Goal: Transaction & Acquisition: Purchase product/service

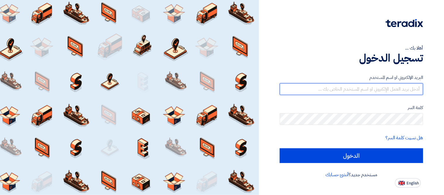
click at [355, 90] on input "text" at bounding box center [351, 89] width 143 height 12
type input "[PERSON_NAME][EMAIL_ADDRESS][PERSON_NAME][DOMAIN_NAME]"
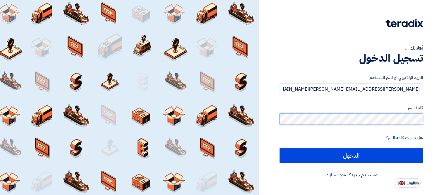
click at [280, 148] on input "الدخول" at bounding box center [351, 155] width 143 height 15
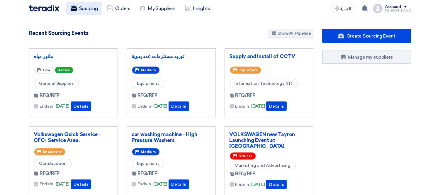
click at [88, 5] on link "Sourcing" at bounding box center [84, 8] width 36 height 13
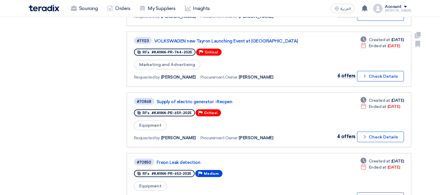
scroll to position [472, 0]
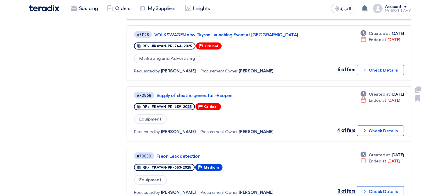
drag, startPoint x: 152, startPoint y: 96, endPoint x: 198, endPoint y: 95, distance: 45.4
click at [198, 102] on div "RFx #KAYAN-PR-659-2025 Priority Critical" at bounding box center [178, 106] width 88 height 9
copy div "KAYAN-PR-659-2025"
click at [204, 93] on link "Supply of electric generator -Reopen" at bounding box center [229, 95] width 146 height 5
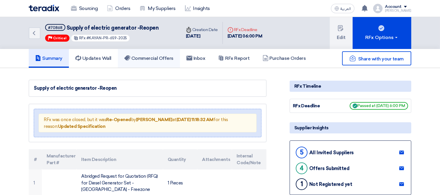
click at [155, 59] on h5 "Commercial Offers" at bounding box center [148, 58] width 49 height 6
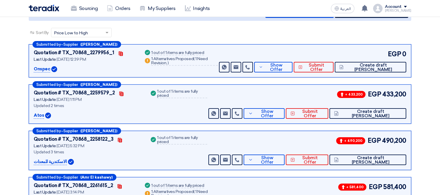
scroll to position [78, 0]
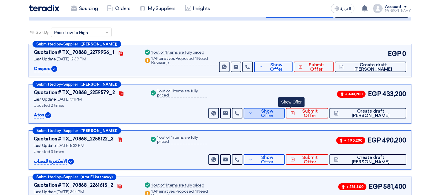
click at [280, 114] on span "Show Offer" at bounding box center [266, 113] width 25 height 9
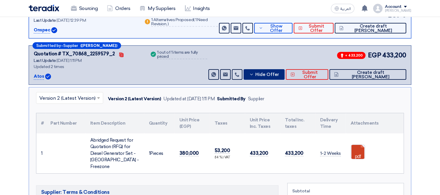
scroll to position [116, 0]
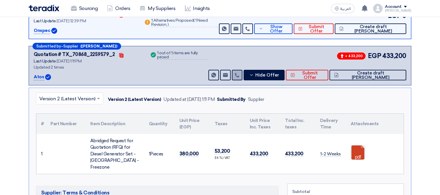
click at [239, 75] on use at bounding box center [237, 75] width 4 height 4
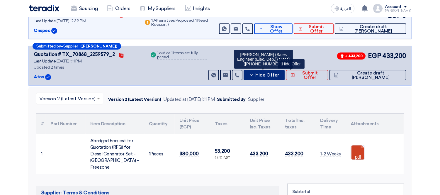
click at [279, 75] on span "Hide Offer" at bounding box center [267, 75] width 24 height 4
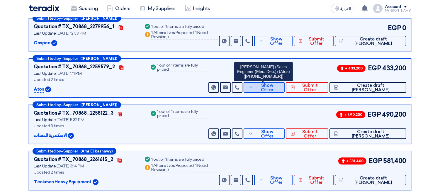
scroll to position [103, 0]
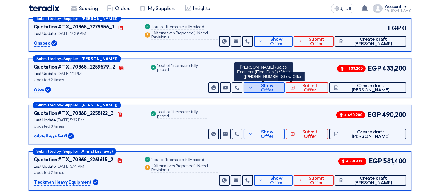
click at [280, 86] on span "Show Offer" at bounding box center [266, 87] width 25 height 9
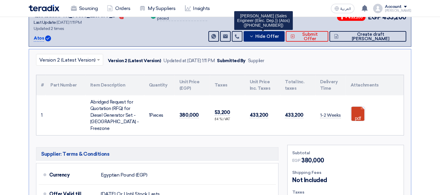
scroll to position [155, 0]
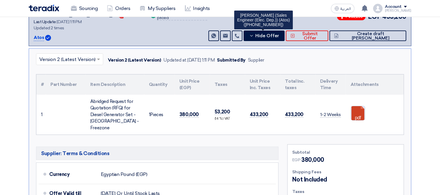
click at [355, 106] on link at bounding box center [374, 123] width 47 height 35
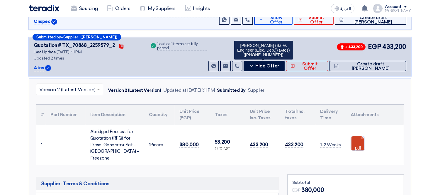
scroll to position [125, 0]
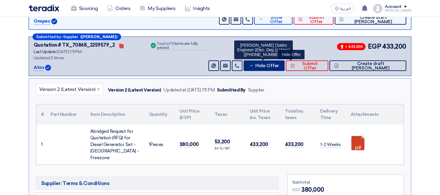
click at [279, 65] on span "Hide Offer" at bounding box center [267, 66] width 24 height 4
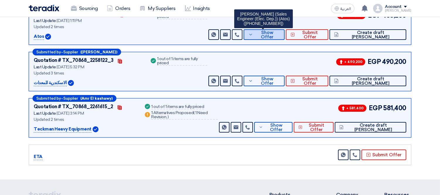
scroll to position [157, 0]
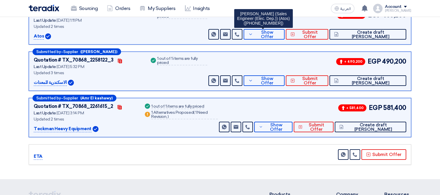
click at [38, 36] on p "Atos" at bounding box center [39, 36] width 10 height 7
copy p "Atos"
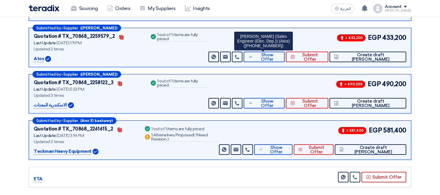
scroll to position [0, 0]
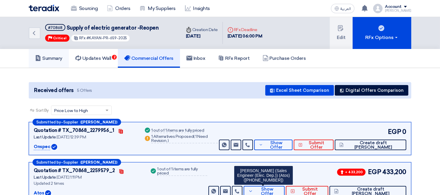
click at [57, 53] on link "Summary" at bounding box center [49, 58] width 40 height 19
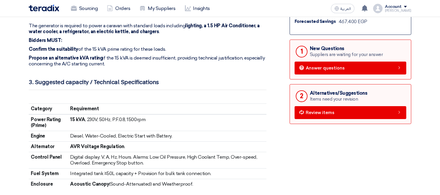
scroll to position [266, 0]
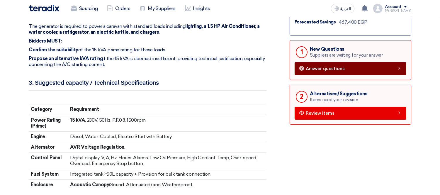
click at [334, 66] on span "Answer questions" at bounding box center [324, 68] width 39 height 4
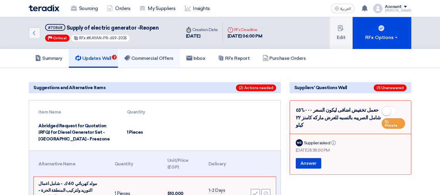
click at [146, 60] on link "Commercial Offers" at bounding box center [149, 58] width 62 height 19
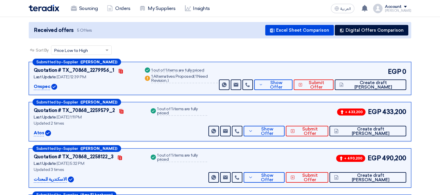
scroll to position [96, 0]
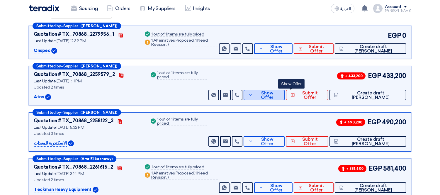
click at [280, 92] on span "Show Offer" at bounding box center [266, 95] width 25 height 9
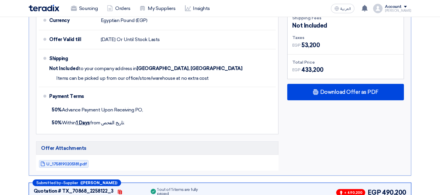
scroll to position [309, 0]
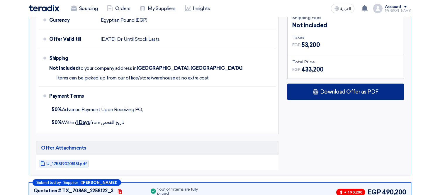
click at [342, 83] on div "Download Offer as PDF" at bounding box center [345, 91] width 117 height 16
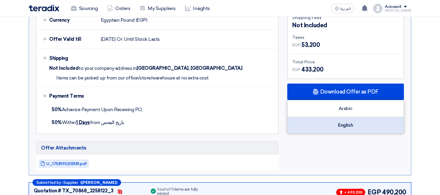
click at [344, 119] on div "English" at bounding box center [345, 125] width 116 height 16
click at [343, 119] on div "English" at bounding box center [345, 125] width 116 height 16
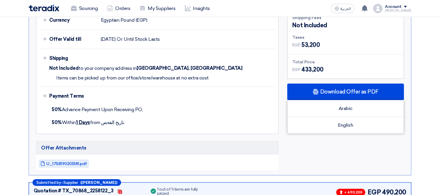
click at [62, 157] on div "U_1758190205181.pdf" at bounding box center [157, 163] width 242 height 13
click at [65, 161] on span "U_1758190205181.pdf" at bounding box center [66, 163] width 41 height 4
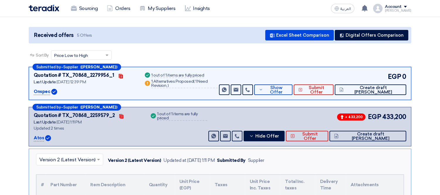
scroll to position [0, 0]
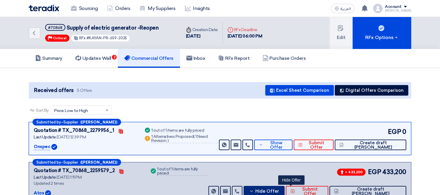
click at [284, 186] on button "Hide Offer" at bounding box center [263, 191] width 41 height 11
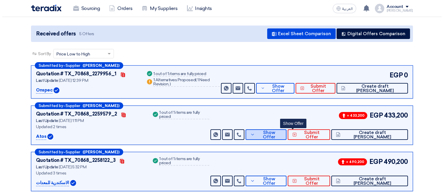
scroll to position [58, 0]
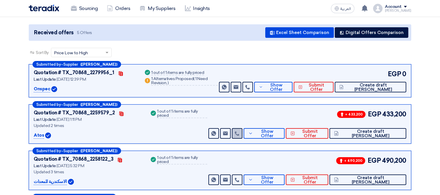
click at [242, 134] on link at bounding box center [237, 133] width 11 height 11
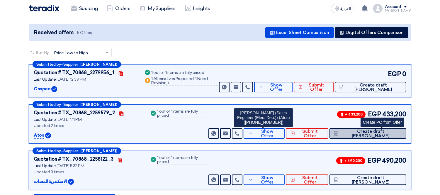
click at [392, 132] on span "Create draft [PERSON_NAME]" at bounding box center [370, 133] width 61 height 9
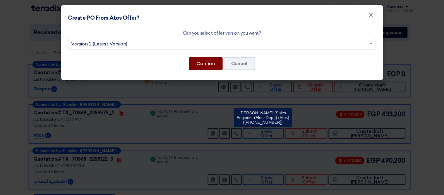
click at [215, 60] on button "Confirm" at bounding box center [206, 63] width 34 height 13
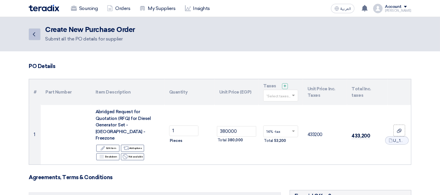
click at [36, 33] on icon "Back" at bounding box center [33, 34] width 7 height 7
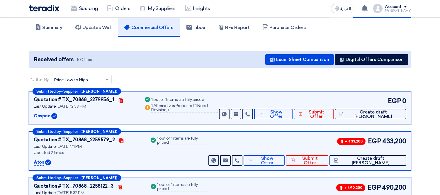
scroll to position [31, 0]
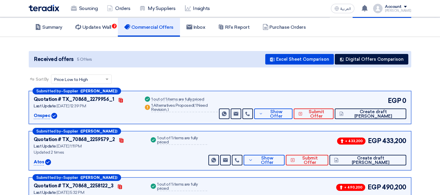
click at [35, 160] on p "Atos" at bounding box center [39, 161] width 10 height 7
copy p "Atos"
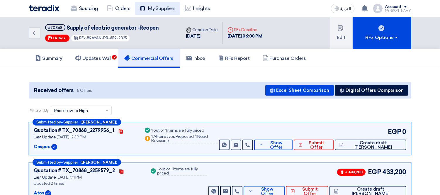
click at [162, 5] on link "My Suppliers" at bounding box center [157, 8] width 45 height 13
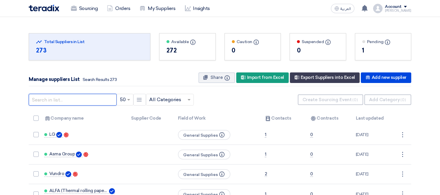
click at [54, 102] on input "text" at bounding box center [73, 100] width 88 height 12
paste input "Atos"
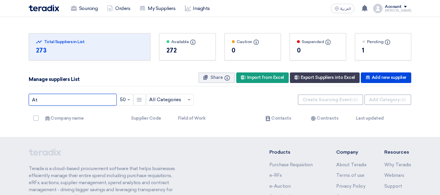
type input "A"
